Goal: Transaction & Acquisition: Download file/media

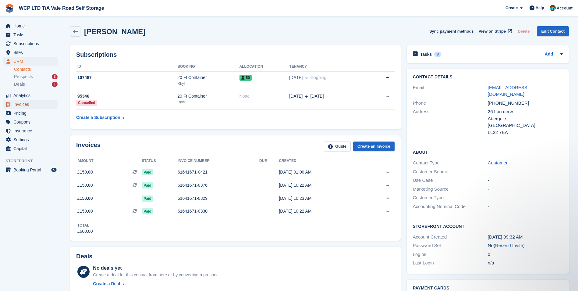
click at [30, 106] on span "Invoices" at bounding box center [31, 104] width 37 height 9
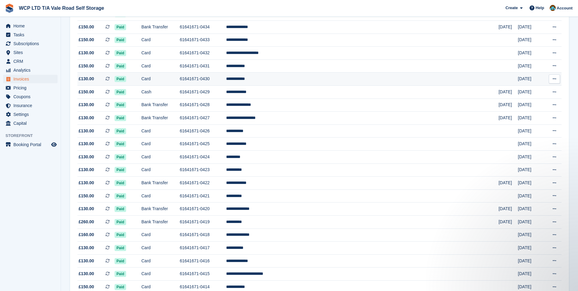
scroll to position [213, 0]
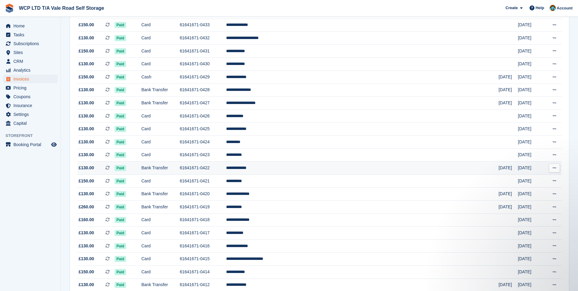
click at [289, 168] on td "**********" at bounding box center [362, 168] width 273 height 13
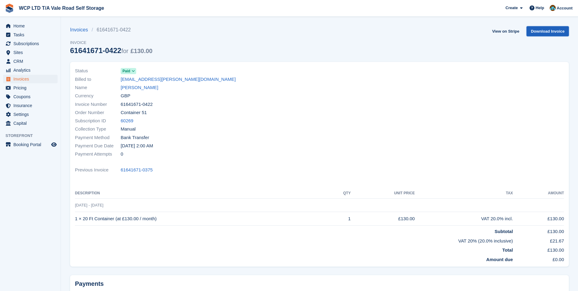
click at [558, 32] on link "Download Invoice" at bounding box center [548, 31] width 42 height 10
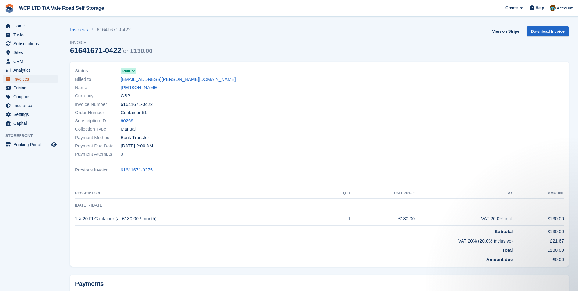
click at [23, 78] on span "Invoices" at bounding box center [31, 79] width 37 height 9
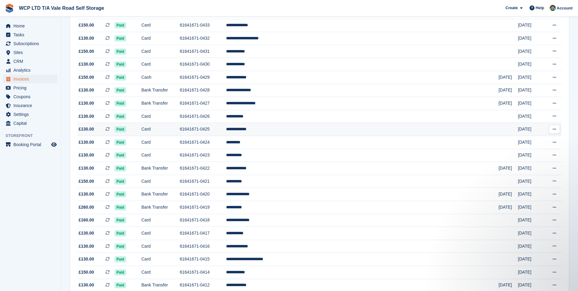
scroll to position [213, 0]
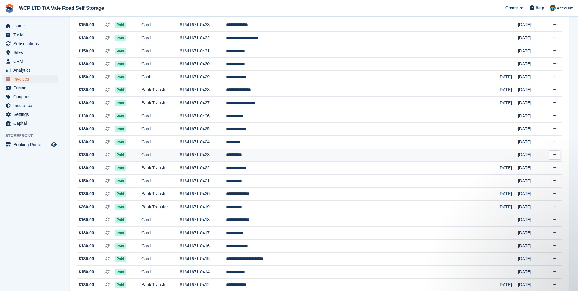
click at [294, 157] on td "**********" at bounding box center [362, 154] width 273 height 13
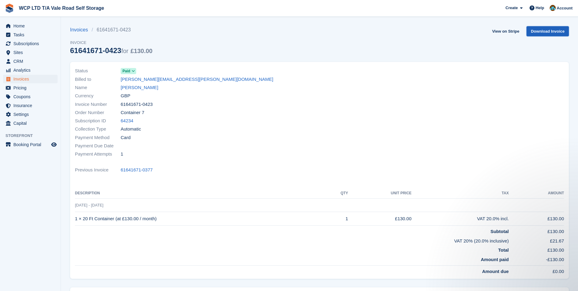
click at [535, 33] on link "Download Invoice" at bounding box center [548, 31] width 42 height 10
click at [22, 80] on span "Invoices" at bounding box center [31, 79] width 37 height 9
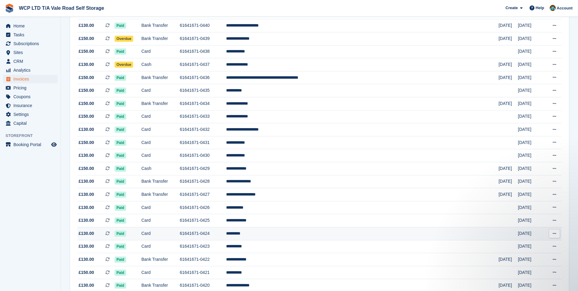
click at [291, 235] on td "*********" at bounding box center [362, 233] width 273 height 13
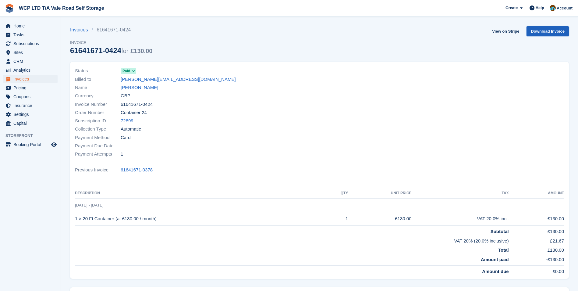
click at [566, 31] on link "Download Invoice" at bounding box center [548, 31] width 42 height 10
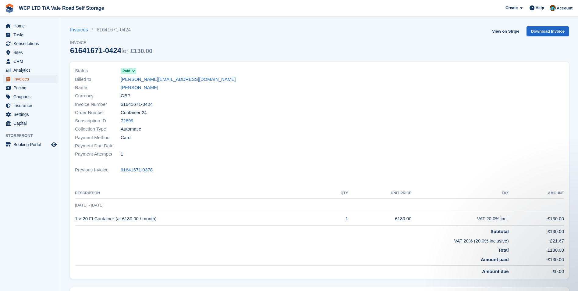
click at [17, 81] on span "Invoices" at bounding box center [31, 79] width 37 height 9
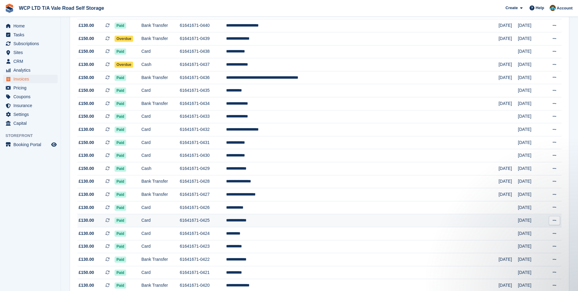
click at [289, 222] on td "**********" at bounding box center [362, 220] width 273 height 13
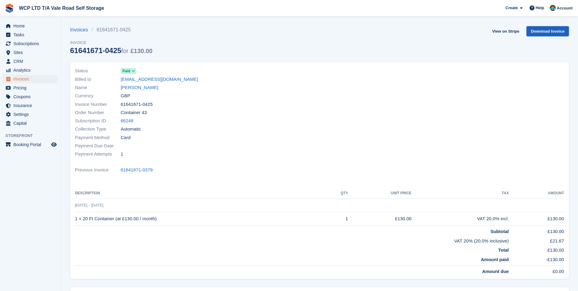
click at [540, 32] on link "Download Invoice" at bounding box center [548, 31] width 42 height 10
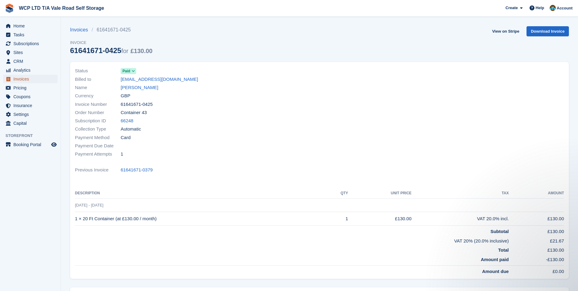
click at [27, 78] on span "Invoices" at bounding box center [31, 79] width 37 height 9
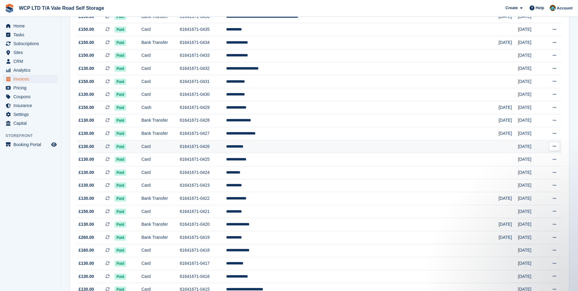
click at [295, 148] on td "**********" at bounding box center [362, 146] width 273 height 13
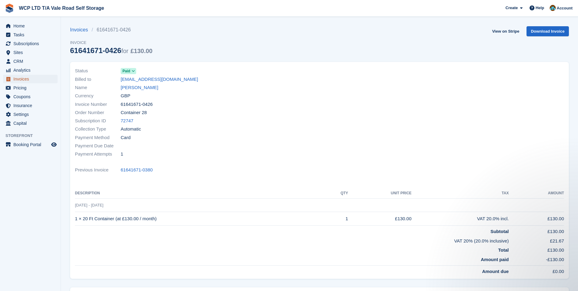
click at [15, 80] on span "Invoices" at bounding box center [31, 79] width 37 height 9
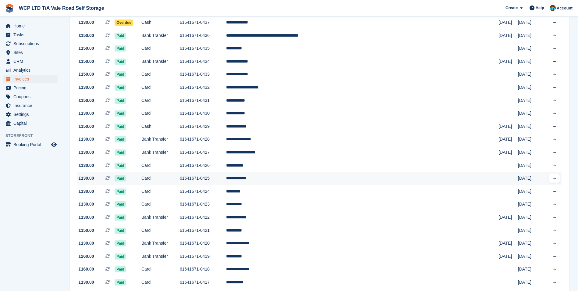
scroll to position [183, 0]
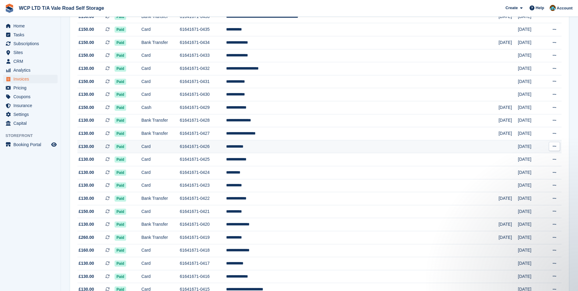
click at [300, 148] on td "**********" at bounding box center [362, 146] width 273 height 13
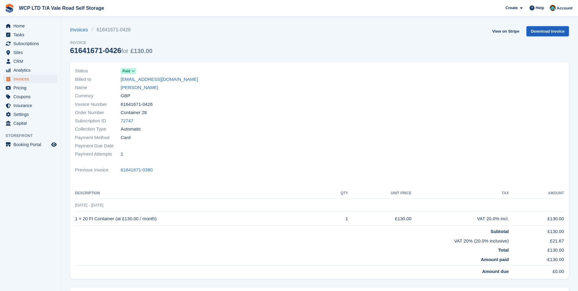
click at [549, 33] on link "Download Invoice" at bounding box center [548, 31] width 42 height 10
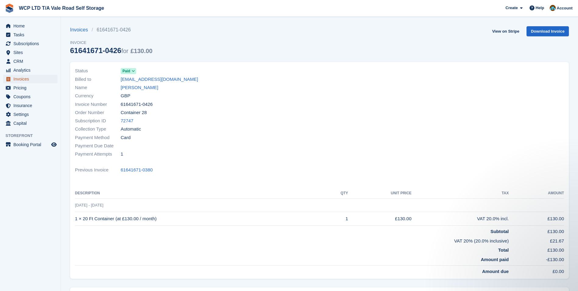
click at [43, 81] on span "Invoices" at bounding box center [31, 79] width 37 height 9
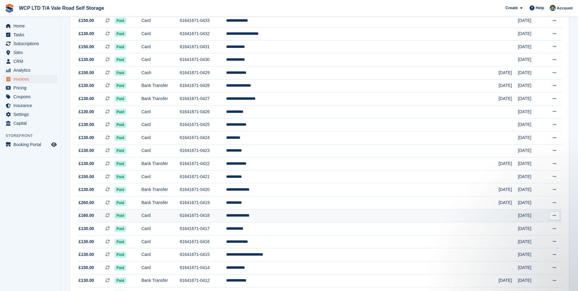
scroll to position [213, 0]
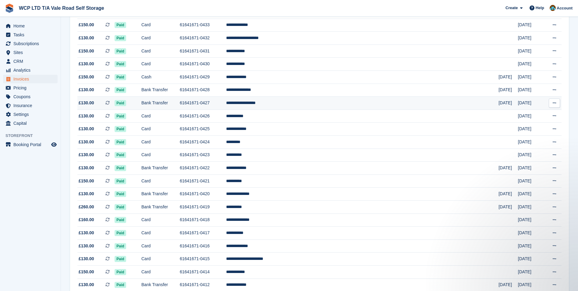
click at [292, 104] on td "**********" at bounding box center [362, 103] width 273 height 13
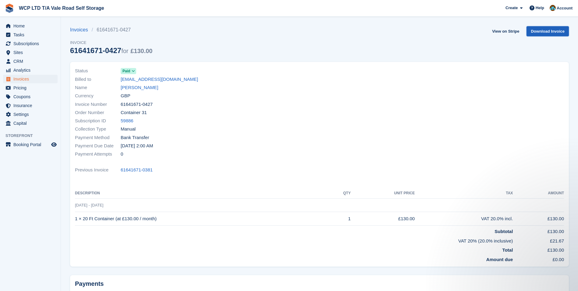
click at [545, 33] on link "Download Invoice" at bounding box center [548, 31] width 42 height 10
click at [40, 80] on span "Invoices" at bounding box center [31, 79] width 37 height 9
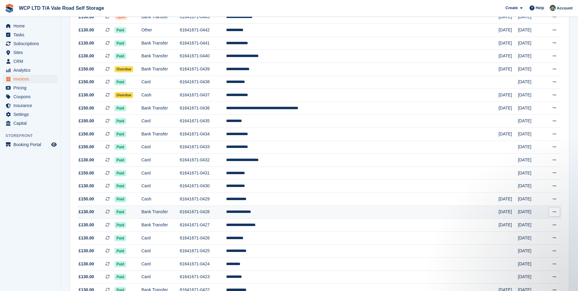
click at [297, 212] on td "**********" at bounding box center [362, 211] width 273 height 13
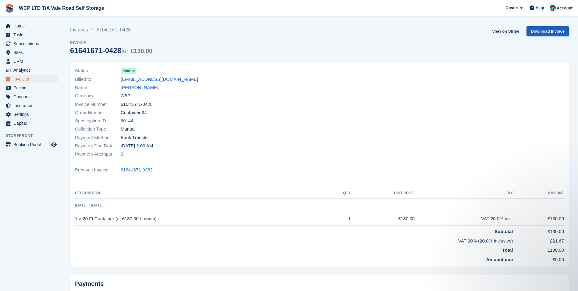
click at [537, 31] on link "Download Invoice" at bounding box center [548, 31] width 42 height 10
click at [39, 76] on span "Invoices" at bounding box center [31, 79] width 37 height 9
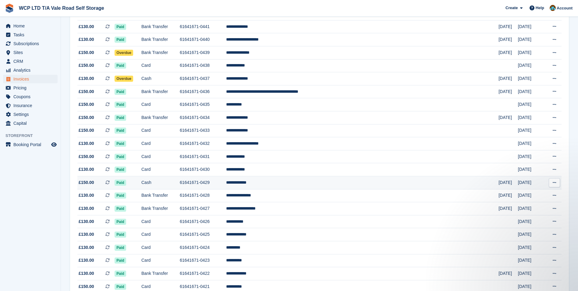
scroll to position [122, 0]
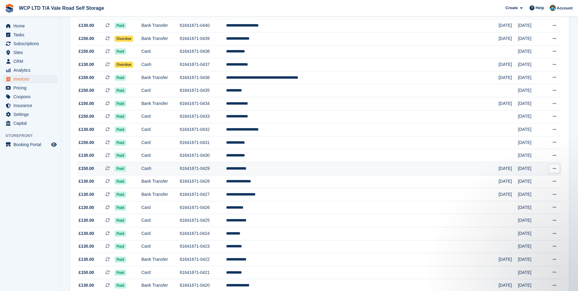
click at [291, 170] on td "**********" at bounding box center [362, 168] width 273 height 13
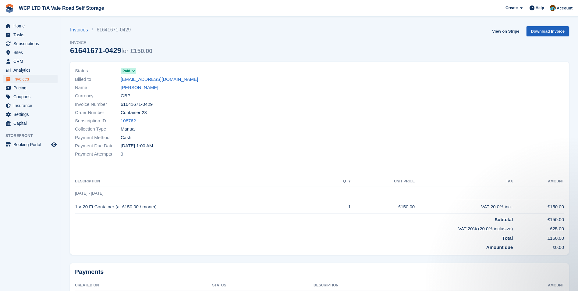
click at [542, 29] on link "Download Invoice" at bounding box center [548, 31] width 42 height 10
click at [23, 46] on span "Subscriptions" at bounding box center [31, 43] width 37 height 9
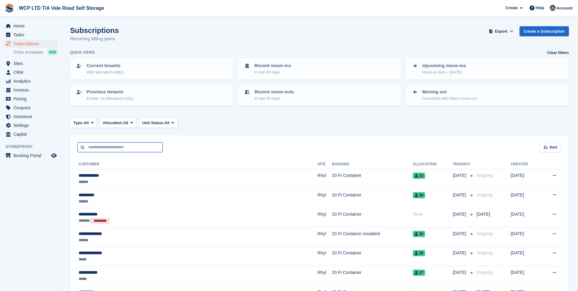
click at [91, 144] on input "text" at bounding box center [119, 147] width 85 height 10
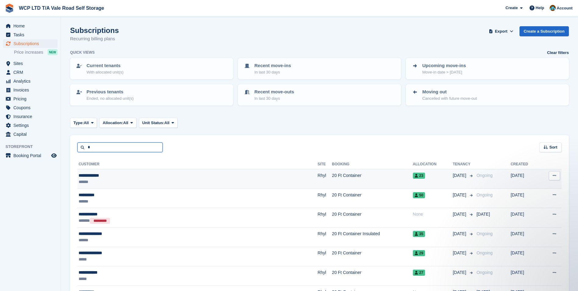
type input "*"
click at [219, 176] on div "**********" at bounding box center [149, 175] width 141 height 6
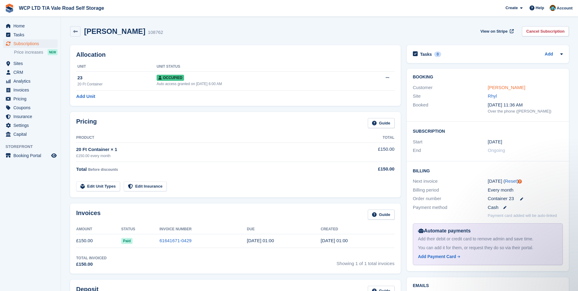
click at [492, 85] on link "[PERSON_NAME]" at bounding box center [506, 87] width 37 height 5
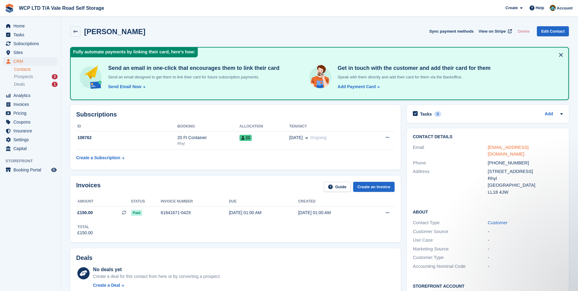
click at [506, 148] on link "[EMAIL_ADDRESS][DOMAIN_NAME]" at bounding box center [508, 151] width 41 height 12
click at [501, 148] on link "[EMAIL_ADDRESS][DOMAIN_NAME]" at bounding box center [508, 151] width 41 height 12
click at [499, 220] on link "Customer" at bounding box center [498, 222] width 20 height 5
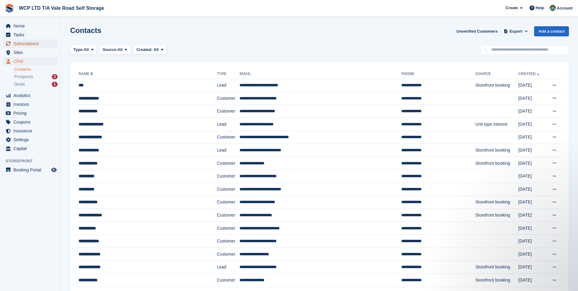
click at [20, 42] on span "Subscriptions" at bounding box center [31, 43] width 37 height 9
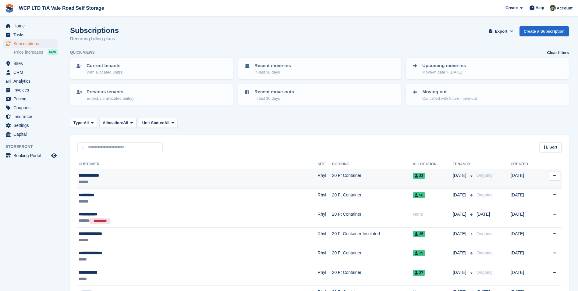
click at [140, 175] on div "**********" at bounding box center [149, 175] width 141 height 6
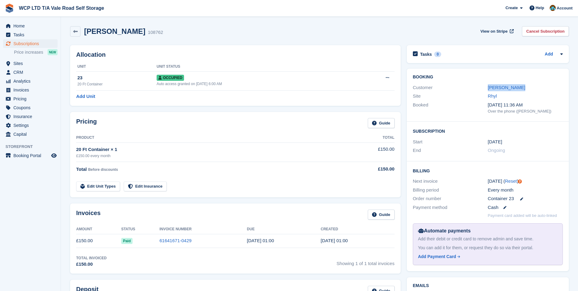
drag, startPoint x: 519, startPoint y: 88, endPoint x: 487, endPoint y: 89, distance: 31.7
click at [487, 89] on div "Customer Bryan Bennett" at bounding box center [488, 87] width 150 height 9
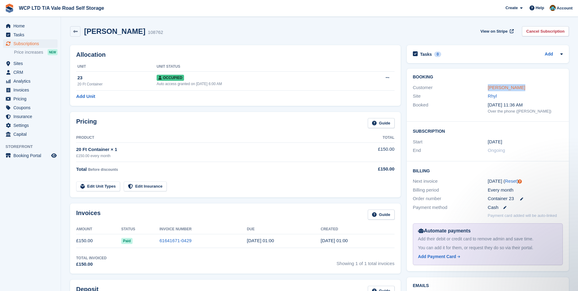
drag, startPoint x: 487, startPoint y: 89, endPoint x: 493, endPoint y: 87, distance: 6.2
copy div "Bryan Bennett"
click at [501, 88] on link "Bryan Bennett" at bounding box center [506, 87] width 37 height 5
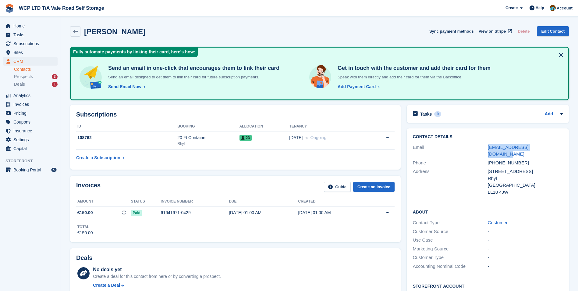
drag, startPoint x: 548, startPoint y: 145, endPoint x: 485, endPoint y: 144, distance: 63.1
click at [485, 144] on div "Email bryambennett79@gmail.com" at bounding box center [488, 151] width 150 height 16
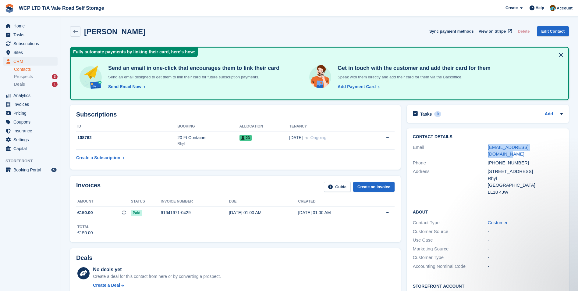
copy div "bryambennett79@gmail.com"
click at [470, 171] on div "Address" at bounding box center [450, 181] width 75 height 27
drag, startPoint x: 524, startPoint y: 155, endPoint x: 487, endPoint y: 155, distance: 37.5
click at [487, 159] on div "Phone +447956088356" at bounding box center [488, 163] width 150 height 9
copy div "+447956088356"
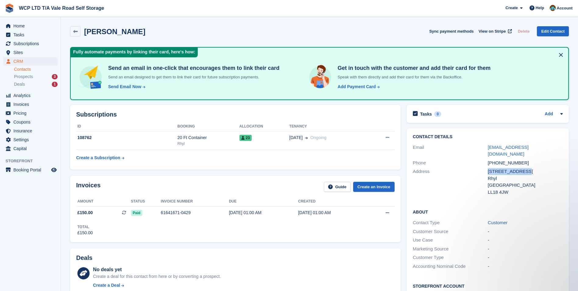
drag, startPoint x: 516, startPoint y: 162, endPoint x: 486, endPoint y: 162, distance: 30.8
click at [486, 167] on div "Address 55 Ffordd Anwyl Rhyl United Kingdom LL18 4JW" at bounding box center [488, 181] width 150 height 29
drag, startPoint x: 486, startPoint y: 162, endPoint x: 494, endPoint y: 164, distance: 8.3
copy div "55 Ffordd Anwyl"
click at [20, 108] on span "Invoices" at bounding box center [31, 104] width 37 height 9
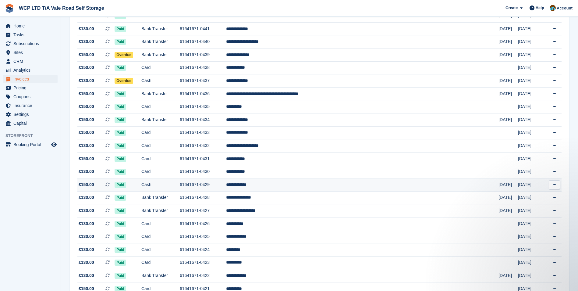
scroll to position [122, 0]
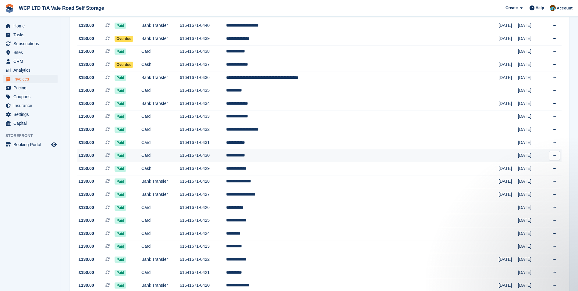
click at [226, 160] on td "61641671-0430" at bounding box center [203, 155] width 46 height 13
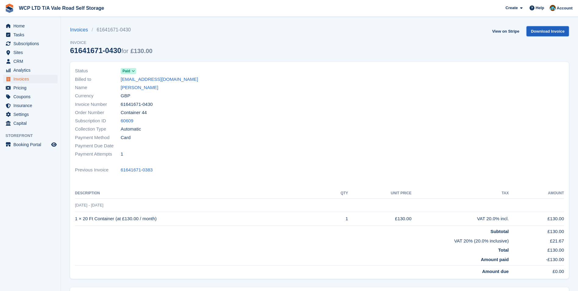
click at [539, 29] on link "Download Invoice" at bounding box center [548, 31] width 42 height 10
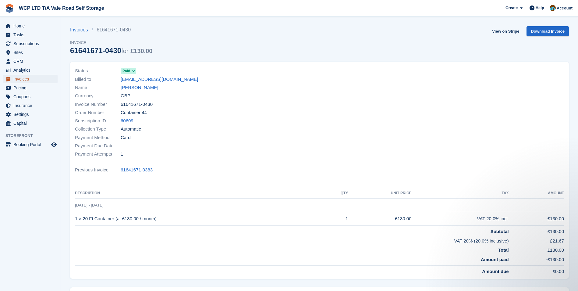
click at [39, 80] on span "Invoices" at bounding box center [31, 79] width 37 height 9
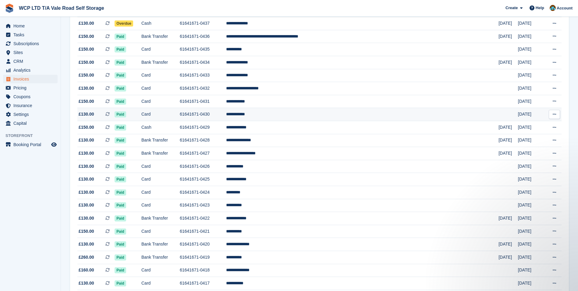
scroll to position [152, 0]
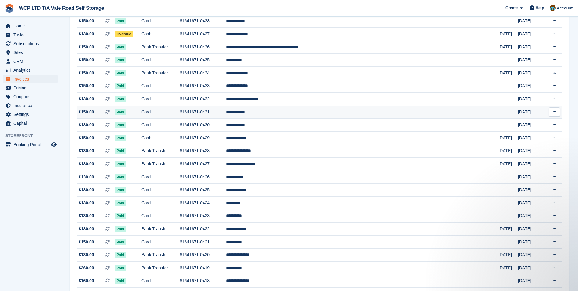
click at [226, 112] on td "61641671-0431" at bounding box center [203, 111] width 46 height 13
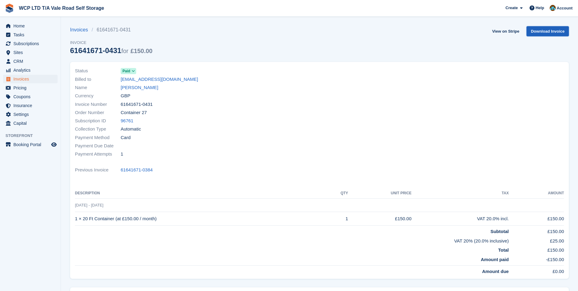
click at [552, 33] on link "Download Invoice" at bounding box center [548, 31] width 42 height 10
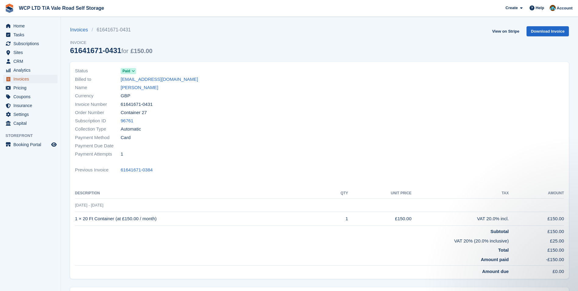
click at [37, 77] on span "Invoices" at bounding box center [31, 79] width 37 height 9
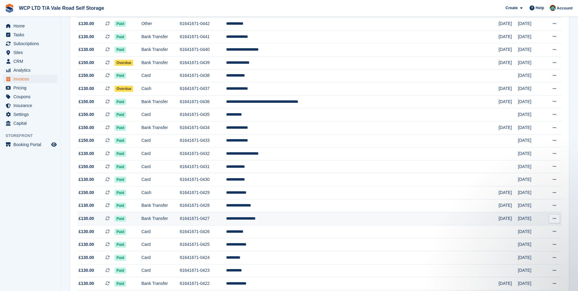
scroll to position [122, 0]
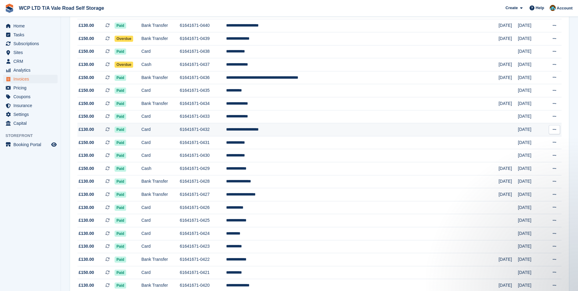
click at [296, 131] on td "**********" at bounding box center [362, 129] width 273 height 13
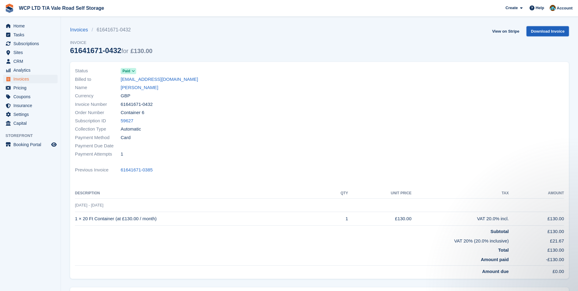
click at [536, 31] on link "Download Invoice" at bounding box center [548, 31] width 42 height 10
click at [33, 77] on span "Invoices" at bounding box center [31, 79] width 37 height 9
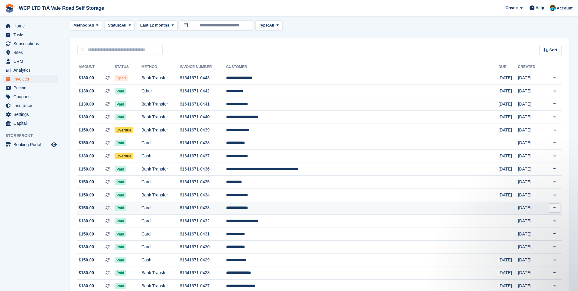
click at [226, 209] on td "61641671-0433" at bounding box center [203, 208] width 46 height 13
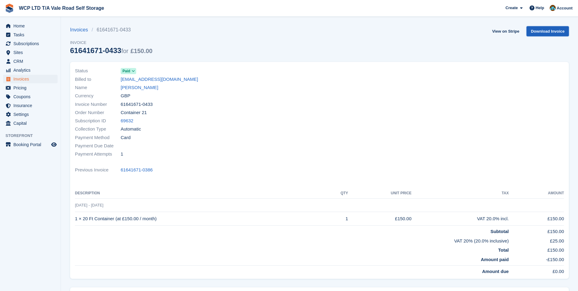
click at [552, 31] on link "Download Invoice" at bounding box center [548, 31] width 42 height 10
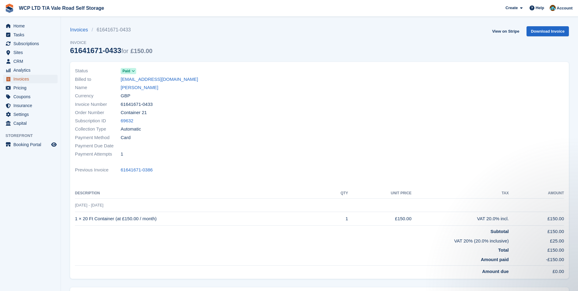
click at [24, 78] on span "Invoices" at bounding box center [31, 79] width 37 height 9
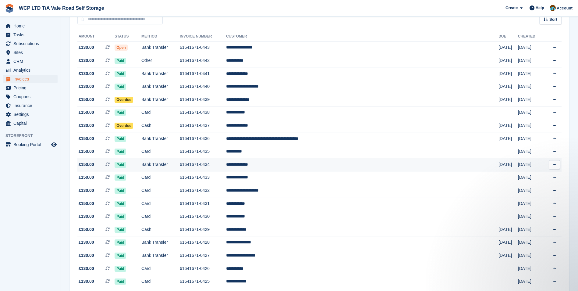
click at [294, 166] on td "**********" at bounding box center [362, 164] width 273 height 13
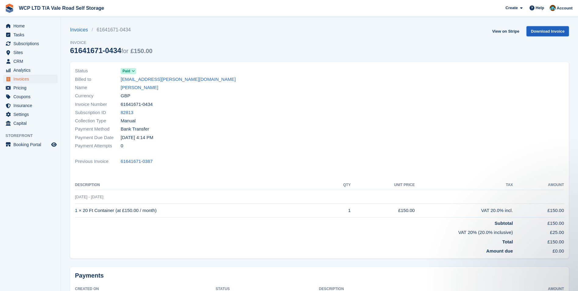
click at [538, 33] on link "Download Invoice" at bounding box center [548, 31] width 42 height 10
click at [130, 86] on link "[PERSON_NAME]" at bounding box center [139, 87] width 37 height 7
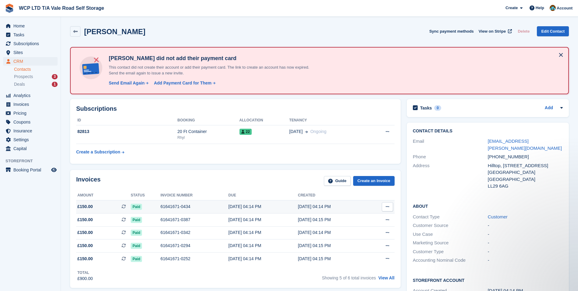
click at [179, 208] on div "61641671-0434" at bounding box center [195, 206] width 68 height 6
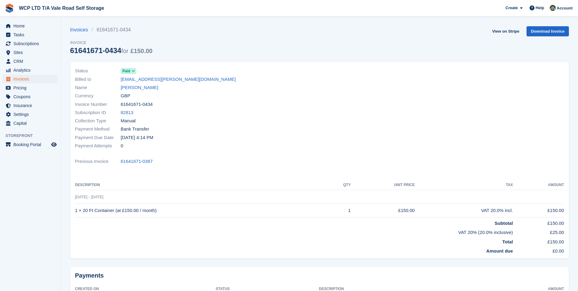
drag, startPoint x: 157, startPoint y: 104, endPoint x: 121, endPoint y: 102, distance: 36.0
click at [121, 102] on div "Invoice Number 61641671-0434" at bounding box center [195, 104] width 241 height 8
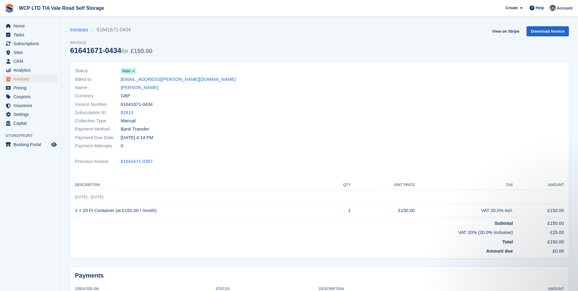
copy span "61641671-0434"
click at [25, 79] on span "Invoices" at bounding box center [31, 79] width 37 height 9
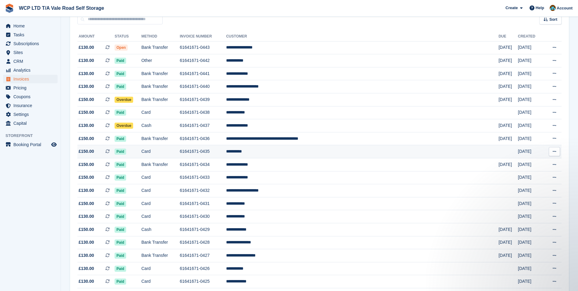
click at [298, 154] on td "**********" at bounding box center [362, 151] width 273 height 13
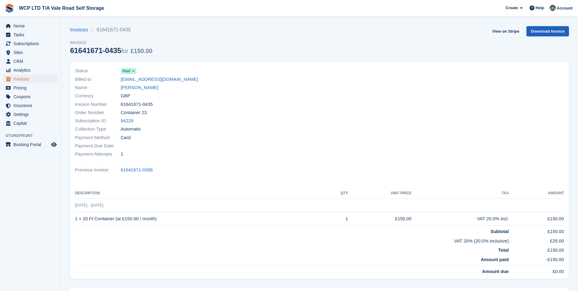
click at [542, 31] on link "Download Invoice" at bounding box center [548, 31] width 42 height 10
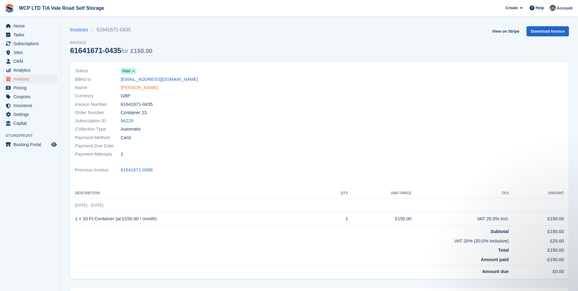
click at [128, 87] on link "Steve Bird" at bounding box center [139, 87] width 37 height 7
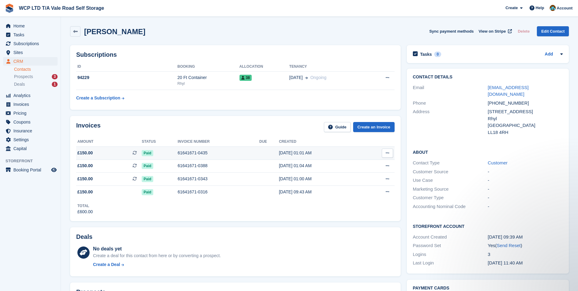
click at [182, 155] on div "61641671-0435" at bounding box center [219, 153] width 82 height 6
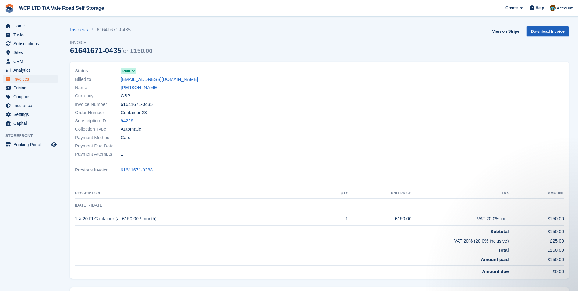
click at [536, 33] on link "Download Invoice" at bounding box center [548, 31] width 42 height 10
click at [131, 87] on link "[PERSON_NAME]" at bounding box center [139, 87] width 37 height 7
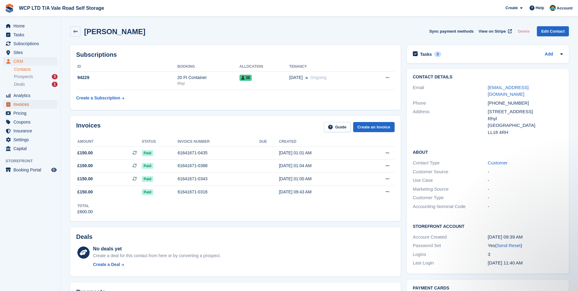
click at [44, 103] on span "Invoices" at bounding box center [31, 104] width 37 height 9
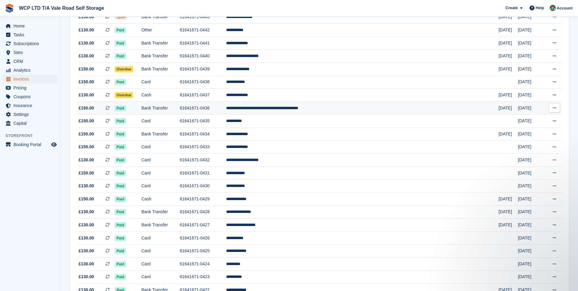
click at [292, 110] on td "**********" at bounding box center [362, 108] width 273 height 13
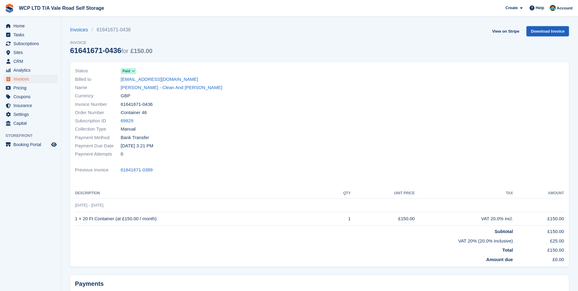
click at [548, 28] on link "Download Invoice" at bounding box center [548, 31] width 42 height 10
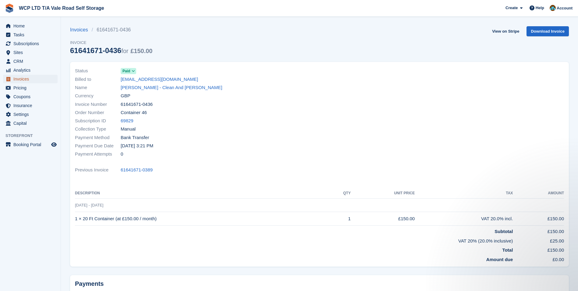
click at [33, 80] on span "Invoices" at bounding box center [31, 79] width 37 height 9
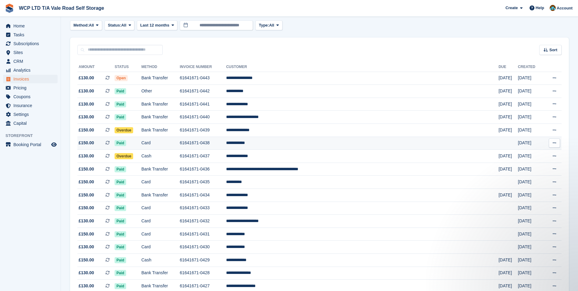
click at [289, 144] on td "**********" at bounding box center [362, 143] width 273 height 13
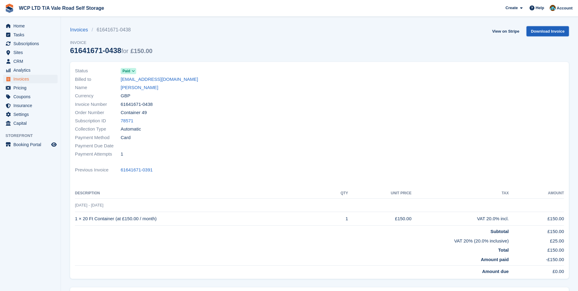
click at [552, 30] on link "Download Invoice" at bounding box center [548, 31] width 42 height 10
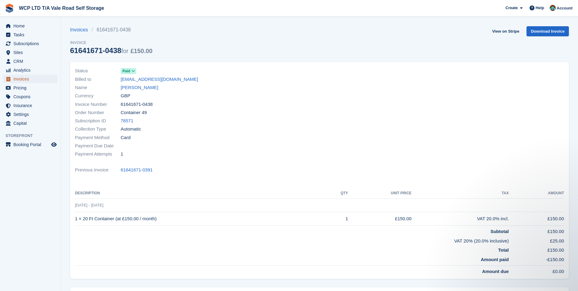
click at [26, 77] on span "Invoices" at bounding box center [31, 79] width 37 height 9
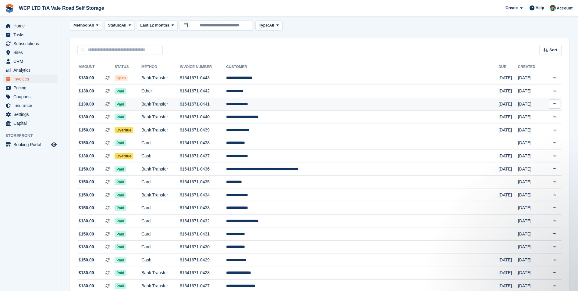
click at [294, 105] on td "**********" at bounding box center [362, 104] width 273 height 13
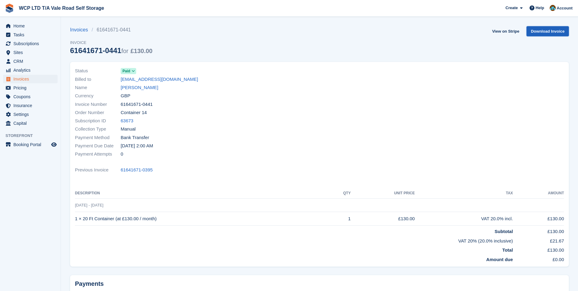
click at [536, 32] on link "Download Invoice" at bounding box center [548, 31] width 42 height 10
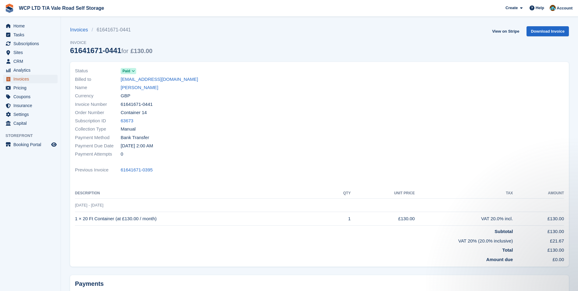
click at [32, 77] on span "Invoices" at bounding box center [31, 79] width 37 height 9
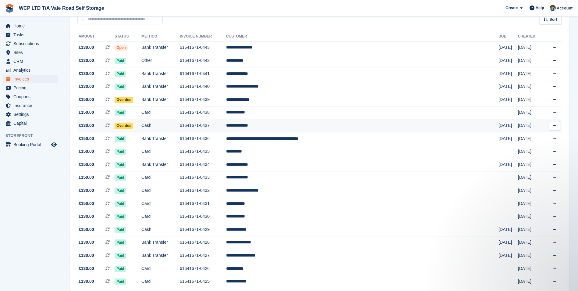
click at [292, 126] on td "**********" at bounding box center [362, 125] width 273 height 13
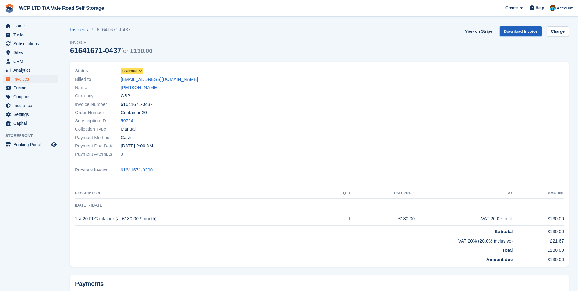
click at [506, 32] on link "Download Invoice" at bounding box center [521, 31] width 42 height 10
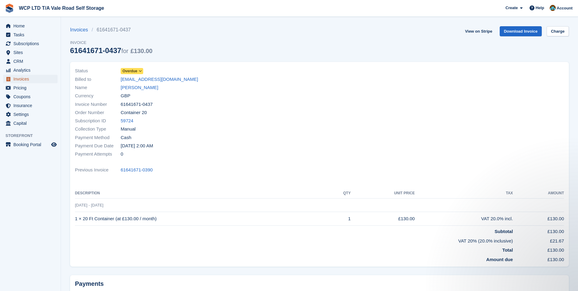
click at [23, 77] on span "Invoices" at bounding box center [31, 79] width 37 height 9
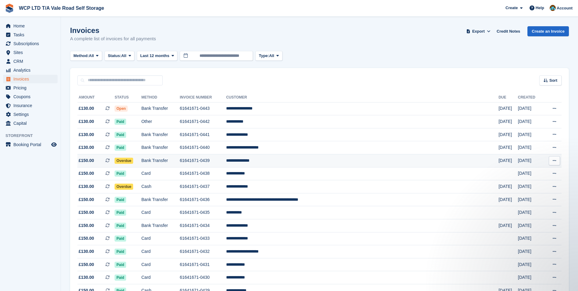
click at [226, 163] on td "61641671-0439" at bounding box center [203, 160] width 46 height 13
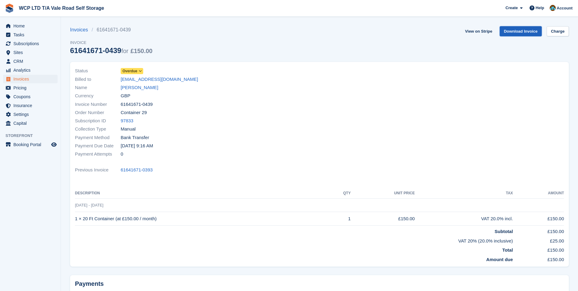
click at [518, 32] on link "Download Invoice" at bounding box center [521, 31] width 42 height 10
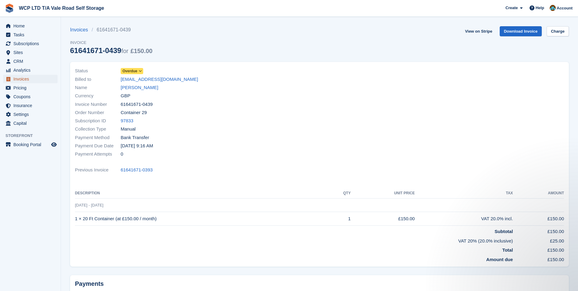
click at [26, 81] on span "Invoices" at bounding box center [31, 79] width 37 height 9
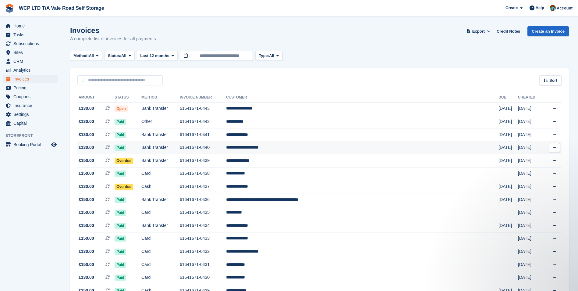
click at [226, 148] on td "61641671-0440" at bounding box center [203, 147] width 46 height 13
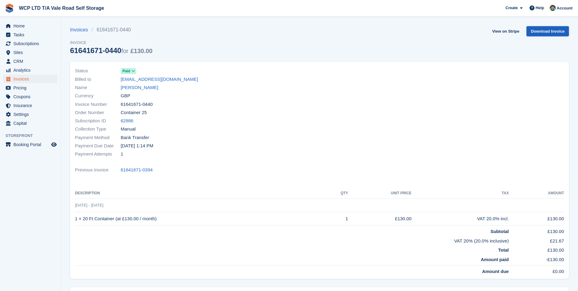
click at [545, 27] on link "Download Invoice" at bounding box center [548, 31] width 42 height 10
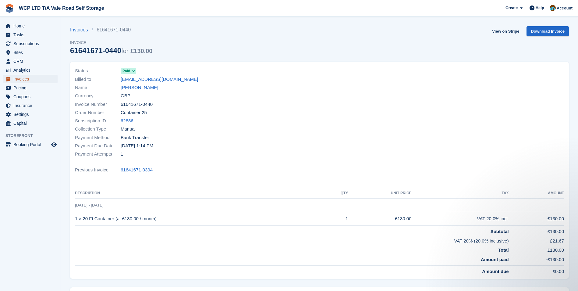
click at [32, 82] on span "Invoices" at bounding box center [31, 79] width 37 height 9
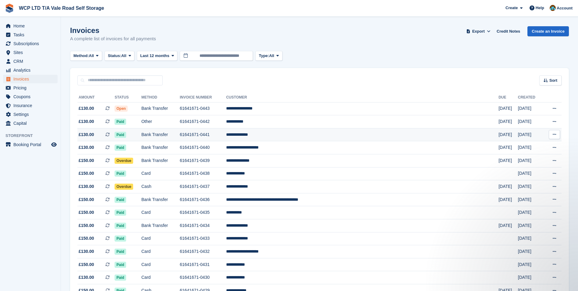
click at [226, 134] on td "61641671-0441" at bounding box center [203, 134] width 46 height 13
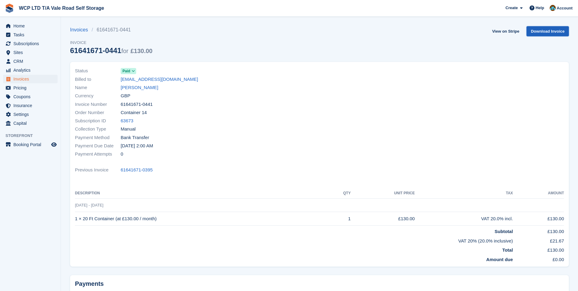
click at [538, 31] on link "Download Invoice" at bounding box center [548, 31] width 42 height 10
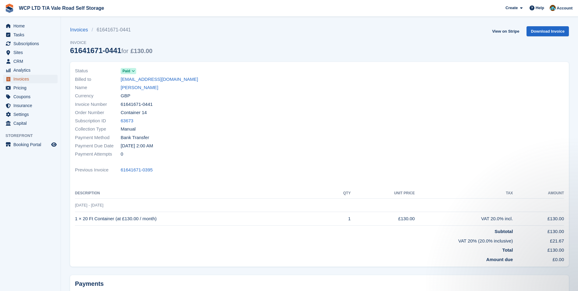
click at [38, 78] on span "Invoices" at bounding box center [31, 79] width 37 height 9
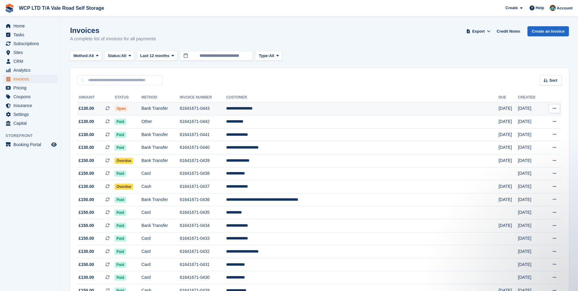
click at [303, 109] on td "**********" at bounding box center [362, 108] width 273 height 13
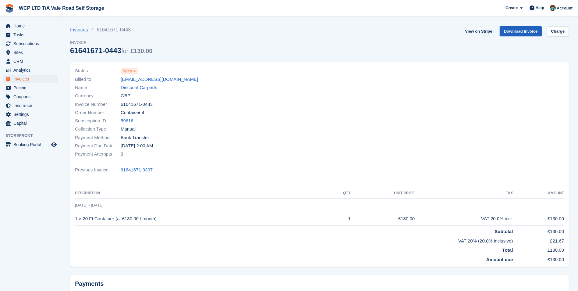
click at [515, 32] on link "Download Invoice" at bounding box center [521, 31] width 42 height 10
